Goal: Communication & Community: Answer question/provide support

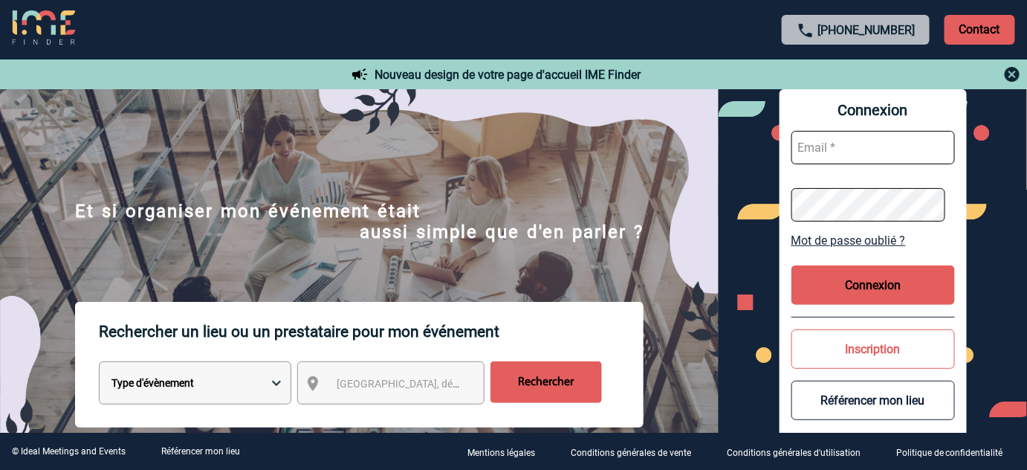
type input "tthiam@ime-groupe.com"
click at [884, 278] on button "Connexion" at bounding box center [874, 284] width 164 height 39
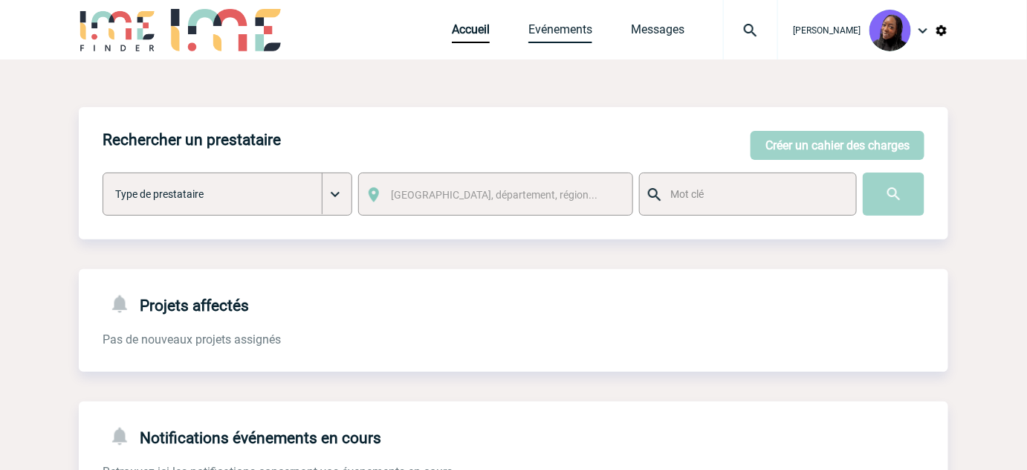
click at [566, 42] on link "Evénements" at bounding box center [561, 32] width 64 height 21
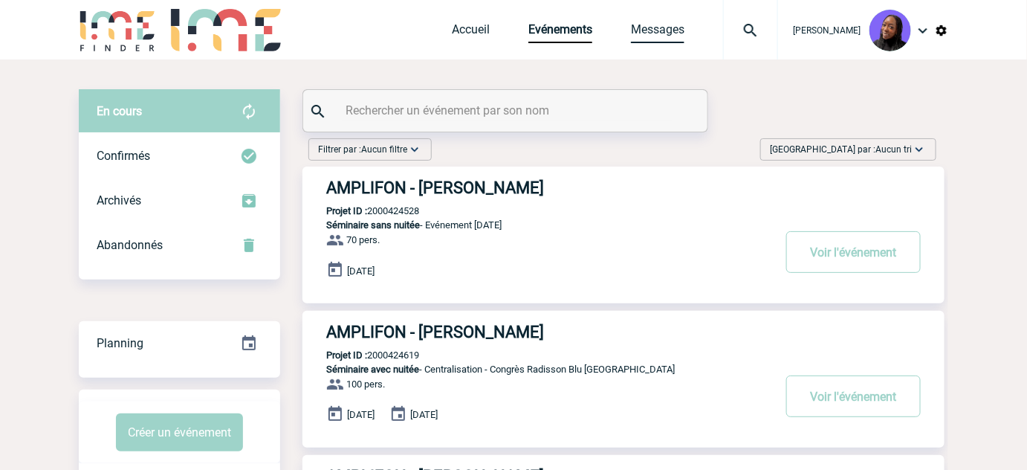
drag, startPoint x: 650, startPoint y: 17, endPoint x: 659, endPoint y: 29, distance: 14.4
click at [650, 21] on div "Accueil Evénements Messages Projet, client Projet, client" at bounding box center [615, 29] width 326 height 59
click at [659, 29] on link "Messages" at bounding box center [658, 32] width 54 height 21
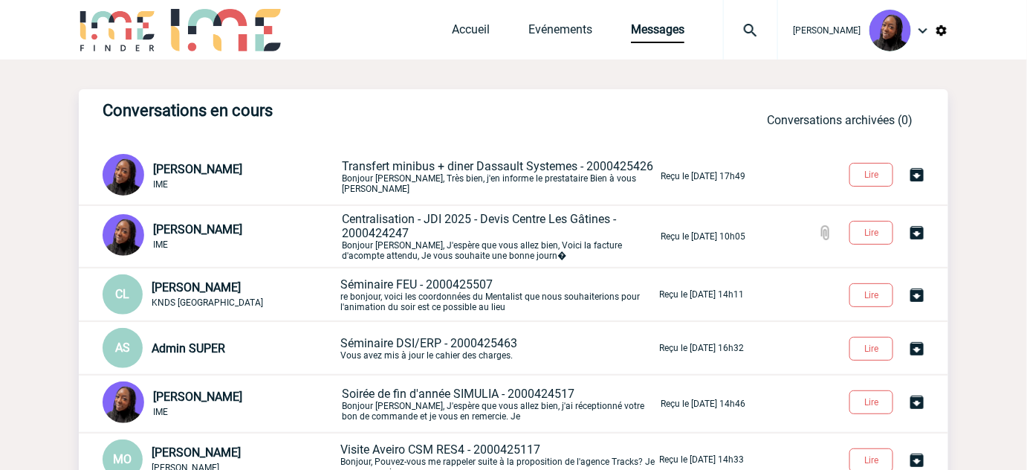
click at [444, 173] on span "Transfert minibus + diner Dassault Systemes - 2000425426" at bounding box center [497, 166] width 311 height 14
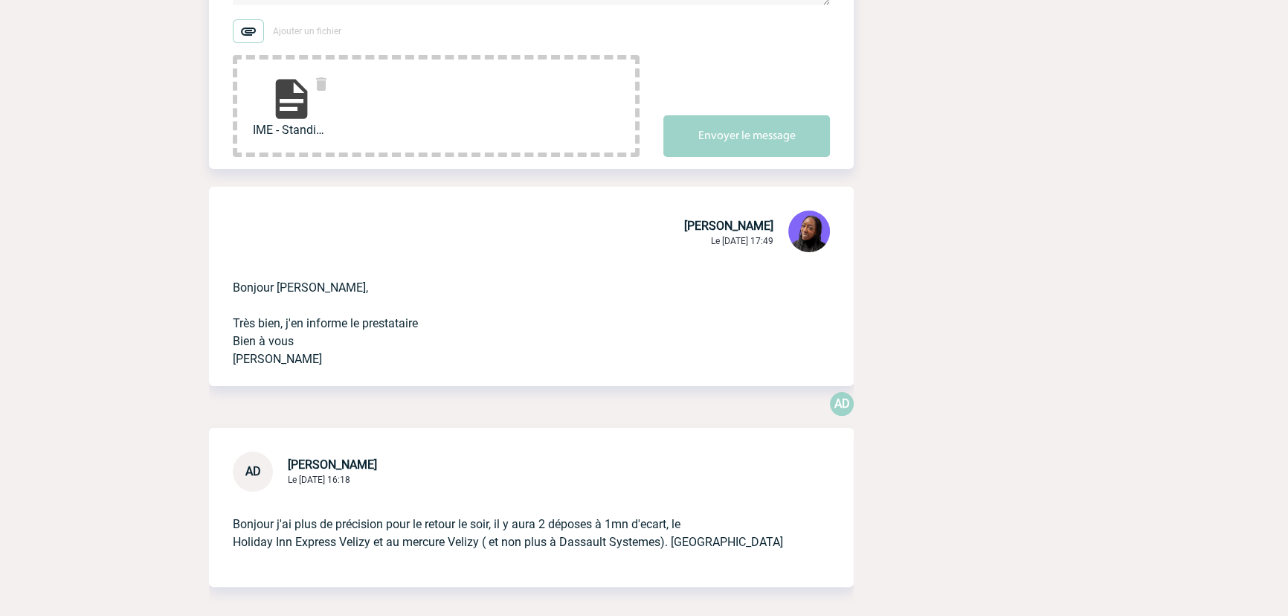
scroll to position [337, 0]
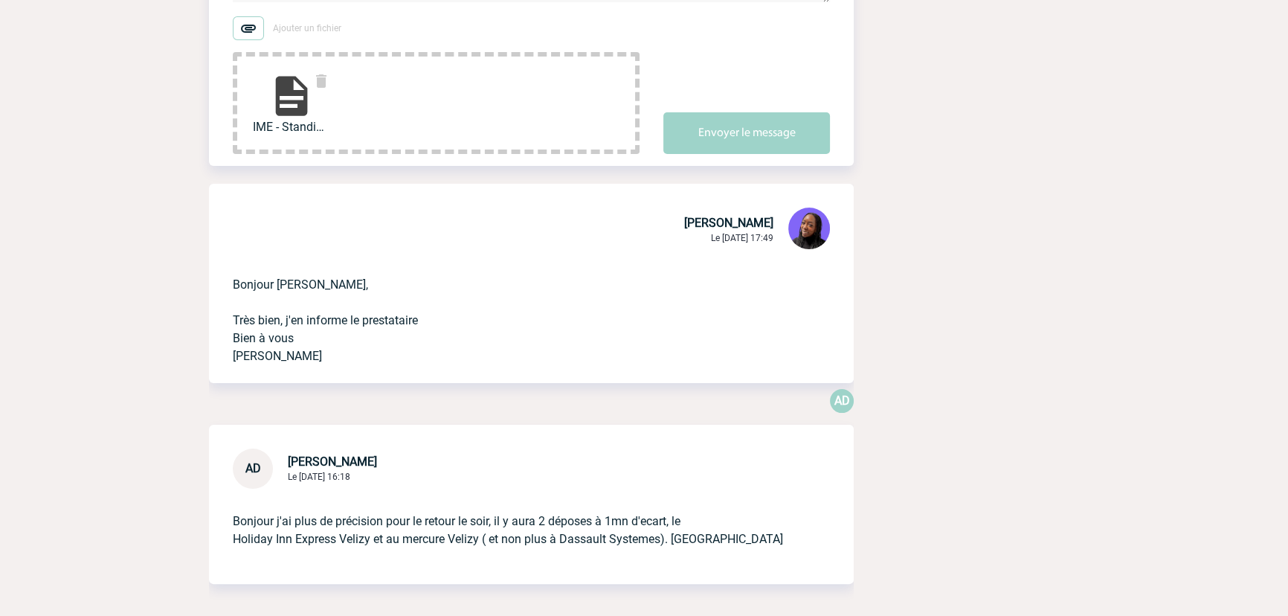
click at [303, 279] on p "Bonjour [PERSON_NAME], Très bien, j'en informe le prestataire Bien à vous [PERS…" at bounding box center [510, 308] width 555 height 113
copy p "Bonjour [PERSON_NAME],"
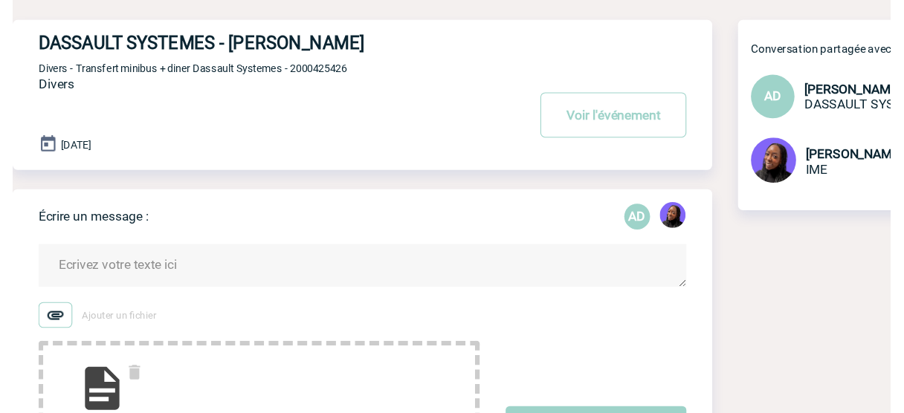
scroll to position [71, 0]
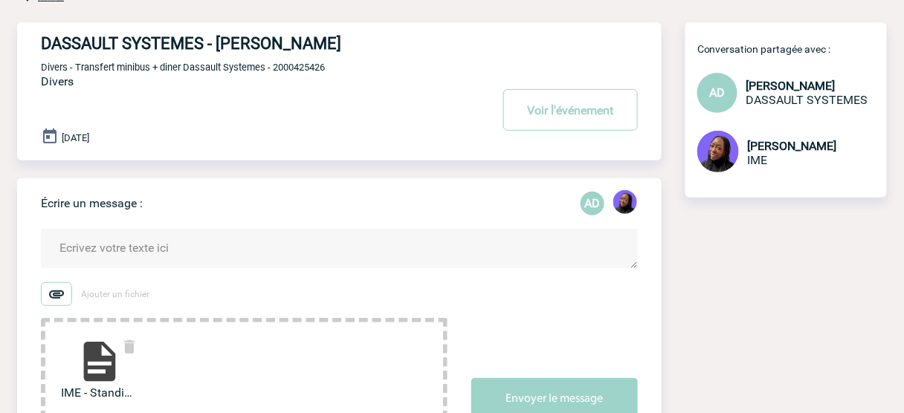
click at [171, 240] on textarea at bounding box center [339, 248] width 597 height 39
paste textarea "Bonjour [PERSON_NAME],"
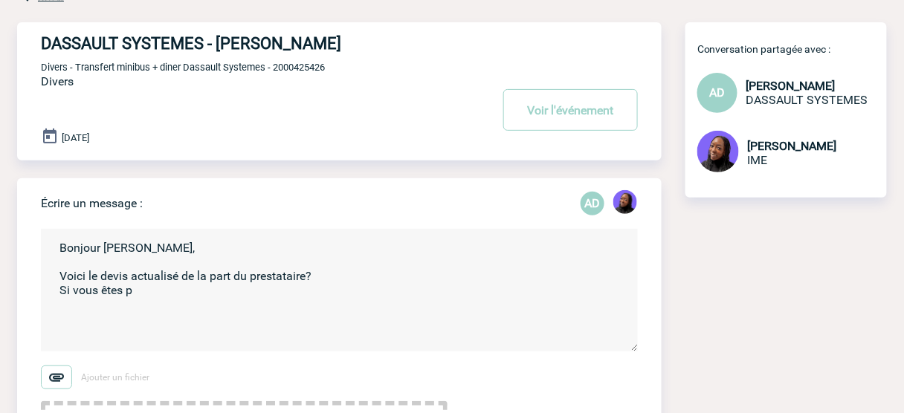
click at [167, 292] on textarea "Bonjour [PERSON_NAME], Voici le devis actualisé de la part du prestataire? Si v…" at bounding box center [339, 290] width 597 height 123
type textarea "Bonjour [PERSON_NAME], Voici le devis actualisé de la part du prestataire? Si v…"
